Goal: Transaction & Acquisition: Download file/media

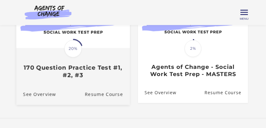
click at [92, 33] on img at bounding box center [73, 16] width 114 height 64
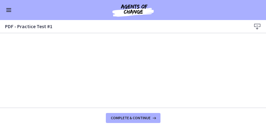
click at [8, 8] on span "Enable menu" at bounding box center [8, 8] width 5 height 1
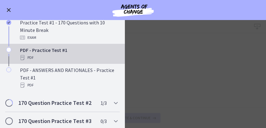
scroll to position [89, 0]
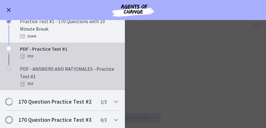
click at [73, 77] on div "PDF - ANSWERS AND RATIONALES - Practice Test #1 PDF" at bounding box center [68, 76] width 97 height 22
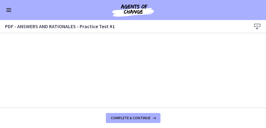
click at [257, 25] on icon at bounding box center [256, 26] width 7 height 7
click at [6, 10] on span "Enable menu" at bounding box center [8, 10] width 5 height 1
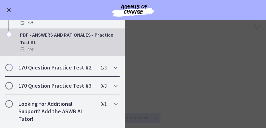
click at [66, 65] on h2 "170 Question Practice Test #2" at bounding box center [56, 67] width 76 height 7
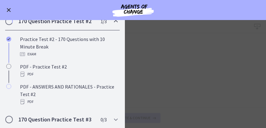
scroll to position [123, 0]
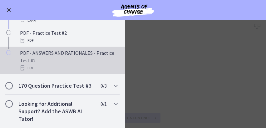
click at [63, 55] on div "PDF - ANSWERS AND RATIONALES - Practice Test #2 PDF" at bounding box center [68, 60] width 97 height 22
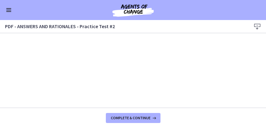
click at [255, 26] on icon at bounding box center [256, 26] width 7 height 7
click at [8, 1] on div "Go to Dashboard" at bounding box center [133, 10] width 266 height 20
click at [8, 6] on button "Enable menu" at bounding box center [8, 9] width 7 height 7
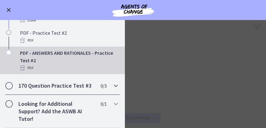
click at [63, 85] on h2 "170 Question Practice Test #3" at bounding box center [56, 85] width 76 height 7
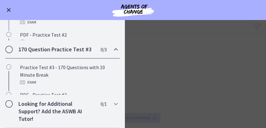
scroll to position [115, 0]
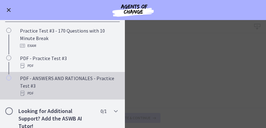
click at [84, 82] on div "PDF - ANSWERS AND RATIONALES - Practice Test #3 PDF" at bounding box center [68, 85] width 97 height 22
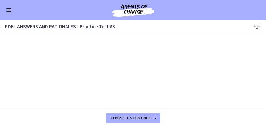
click at [8, 10] on button "Enable menu" at bounding box center [8, 9] width 7 height 7
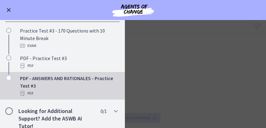
click at [179, 18] on div "Go to Dashboard" at bounding box center [133, 10] width 266 height 20
click at [209, 48] on main "PDF - ANSWERS AND RATIONALES - Practice Test #3 Download Enable fullscreen Comp…" at bounding box center [133, 74] width 266 height 108
click at [7, 9] on button "Enable menu" at bounding box center [8, 9] width 7 height 7
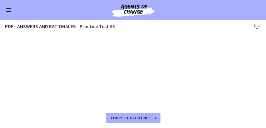
click at [257, 27] on icon at bounding box center [256, 26] width 7 height 7
click at [8, 12] on button "Enable menu" at bounding box center [8, 9] width 7 height 7
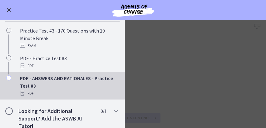
click at [8, 12] on button "Enable menu" at bounding box center [8, 9] width 7 height 7
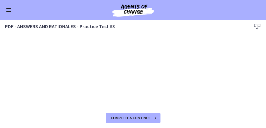
click at [139, 8] on img at bounding box center [132, 9] width 75 height 15
